Goal: Task Accomplishment & Management: Manage account settings

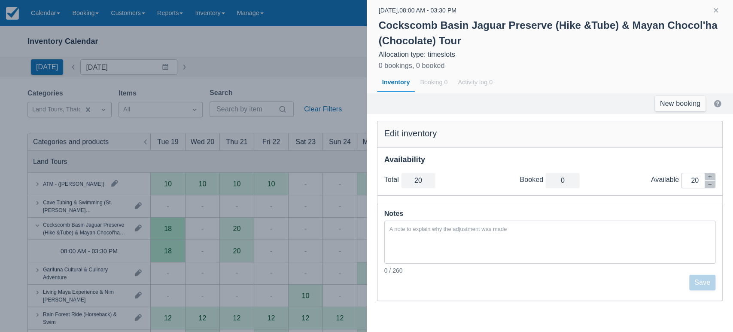
click at [718, 5] on div at bounding box center [716, 11] width 24 height 12
click at [714, 8] on button "button" at bounding box center [716, 10] width 10 height 10
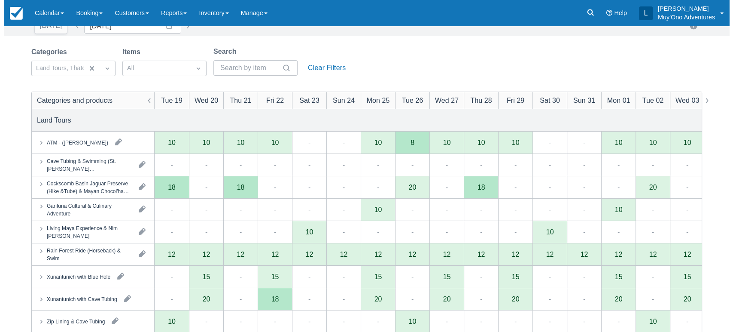
scroll to position [42, 0]
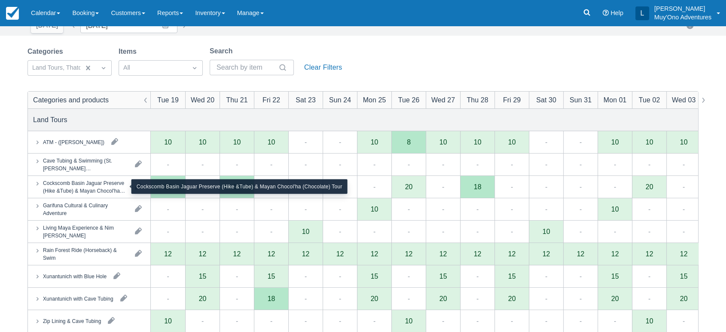
click at [86, 182] on div "Cockscomb Basin Jaguar Preserve (Hike &Tube) & Mayan Chocol'ha (Chocolate) Tour" at bounding box center [85, 186] width 85 height 15
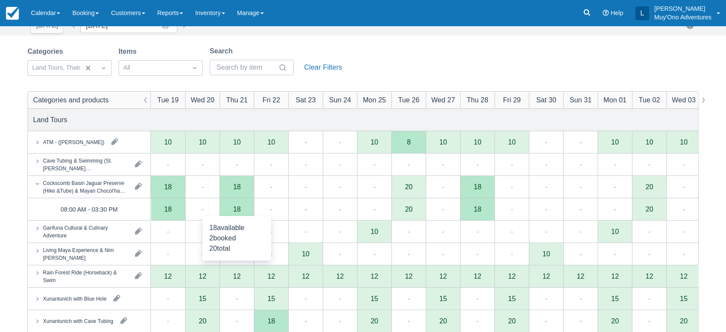
click at [228, 213] on div "18" at bounding box center [236, 209] width 34 height 22
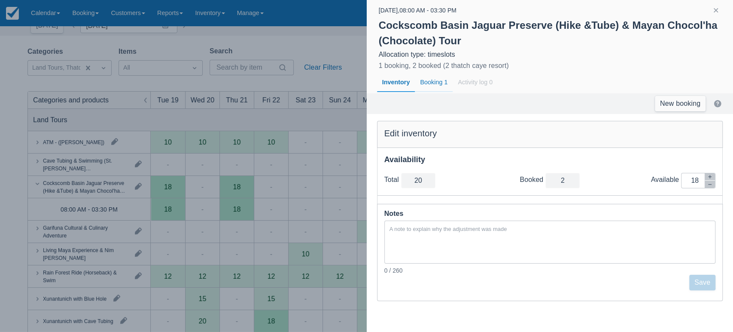
click at [434, 82] on div "Booking 1" at bounding box center [434, 83] width 38 height 20
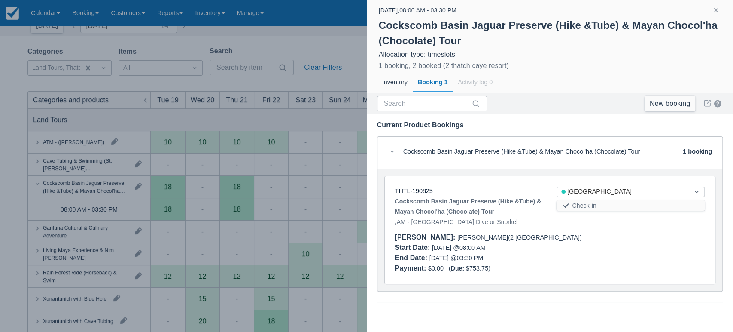
click at [417, 187] on link "THTL-190825" at bounding box center [414, 190] width 38 height 7
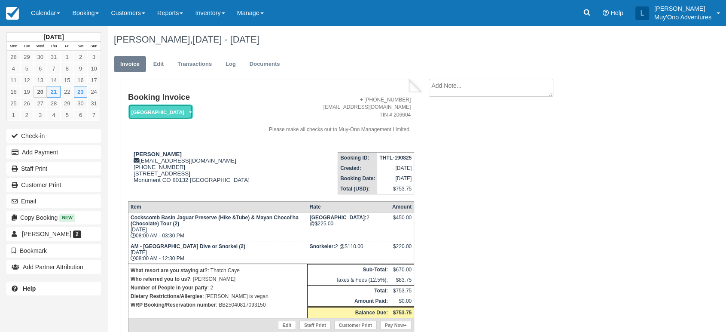
click at [180, 108] on em "[GEOGRAPHIC_DATA]" at bounding box center [160, 111] width 64 height 15
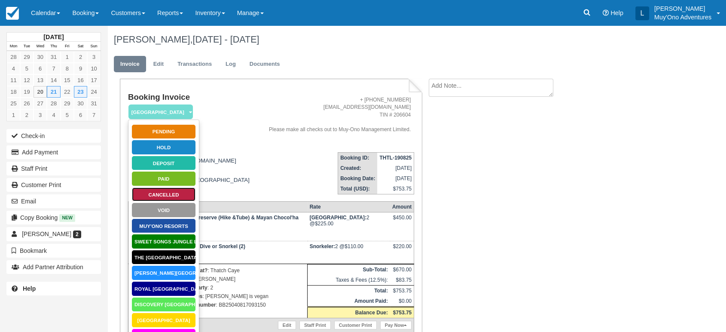
click at [158, 194] on link "Cancelled" at bounding box center [163, 194] width 64 height 15
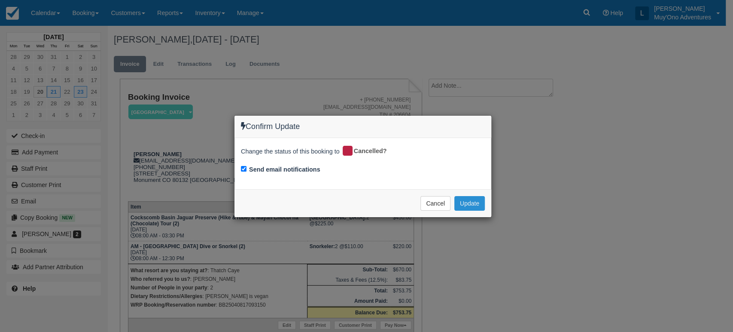
click at [466, 201] on button "Update" at bounding box center [469, 203] width 30 height 15
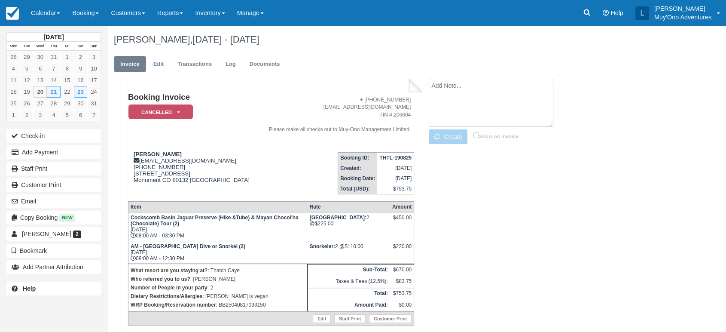
click at [470, 86] on textarea at bounding box center [491, 103] width 125 height 48
type textarea "guest are not prepared for a jungle tour"
click at [440, 136] on icon "button" at bounding box center [438, 137] width 9 height 6
